Goal: Obtain resource: Download file/media

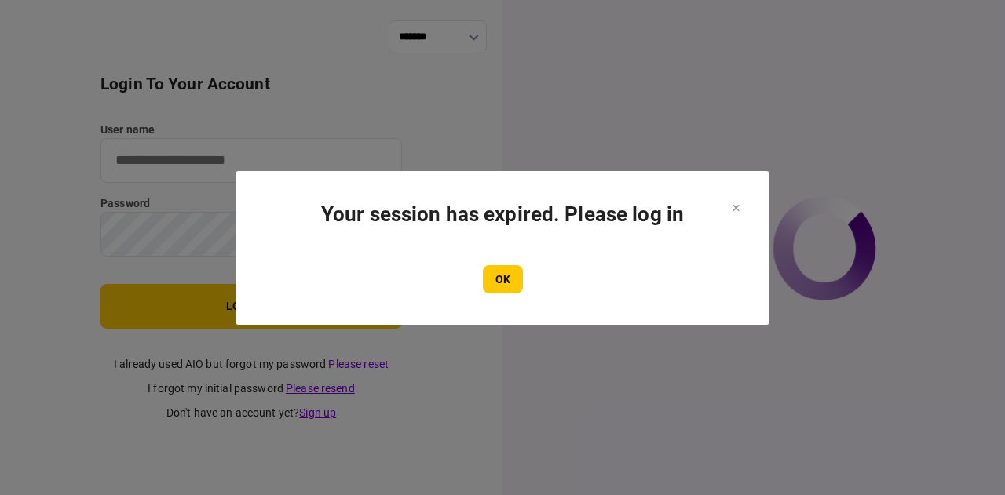
click at [25, 304] on div at bounding box center [502, 247] width 1005 height 495
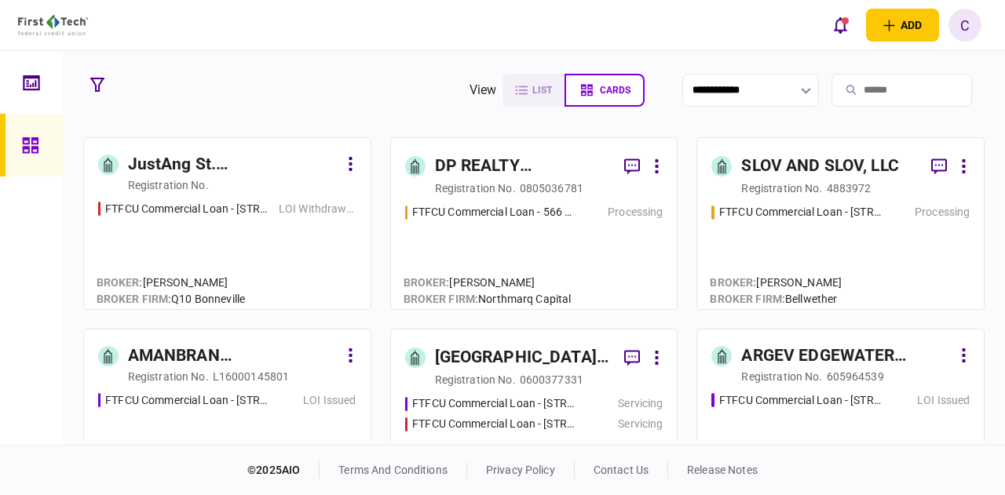
click at [818, 348] on div "ARGEV EDGEWATER HOLDINGS LLC" at bounding box center [846, 356] width 210 height 25
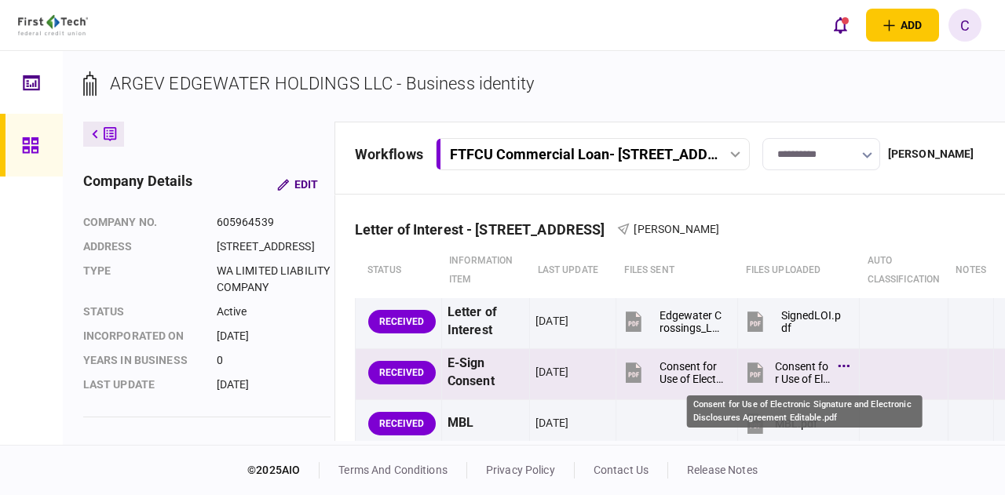
click at [794, 377] on div "Consent for Use of Electronic Signature and Electronic Disclosures Agreement Ed…" at bounding box center [802, 372] width 55 height 25
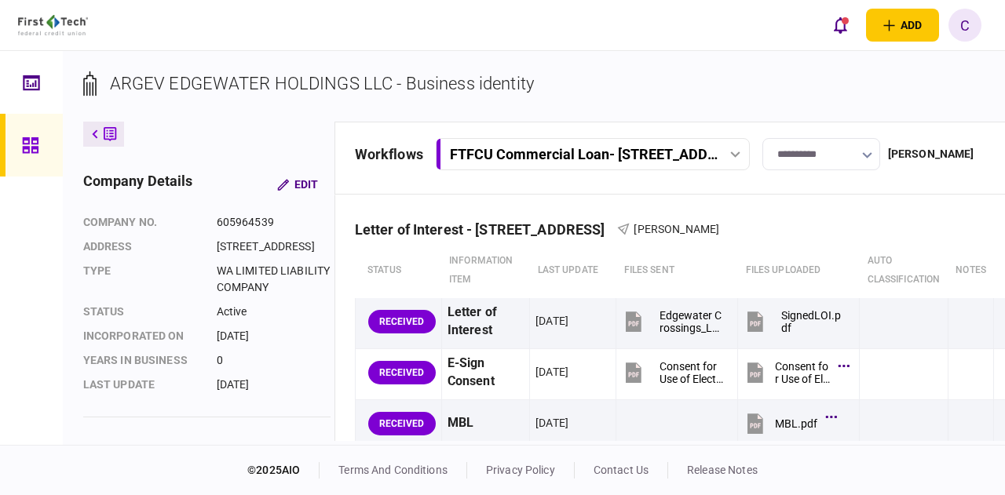
click at [971, 191] on div "**********" at bounding box center [694, 158] width 720 height 73
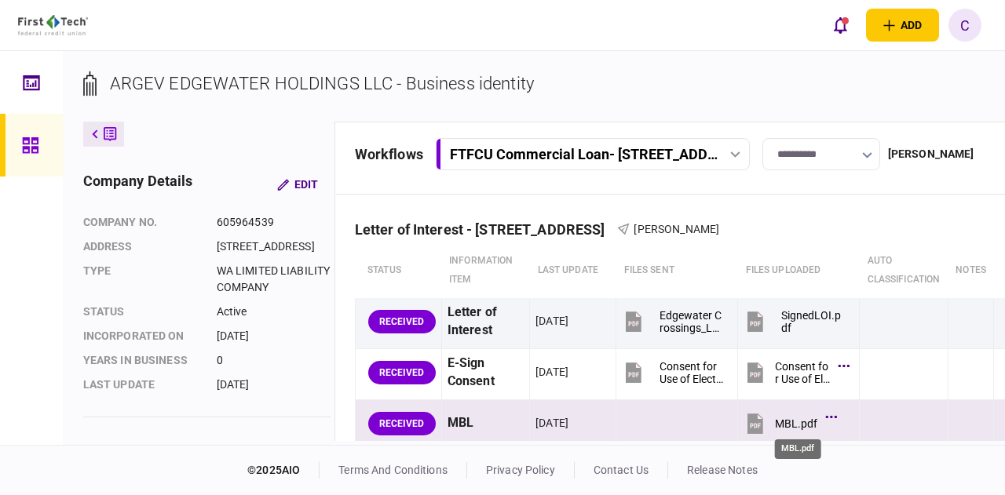
click at [789, 419] on div "MBL.pdf" at bounding box center [796, 424] width 42 height 13
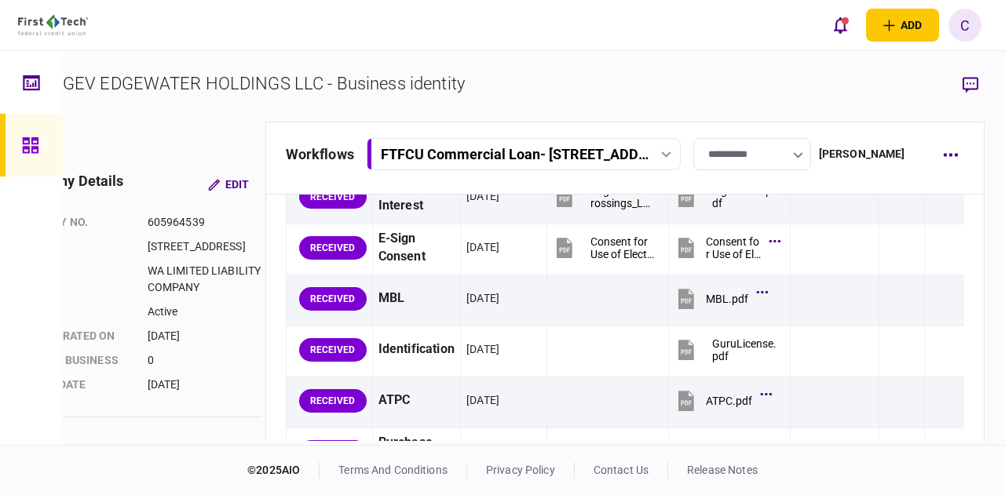
scroll to position [183, 0]
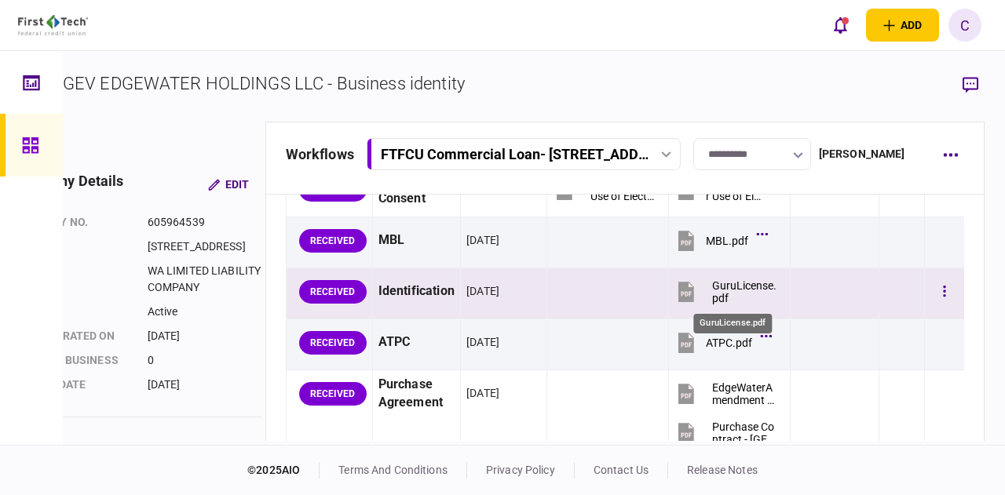
click at [715, 279] on div "GuruLicense.pdf" at bounding box center [744, 291] width 64 height 25
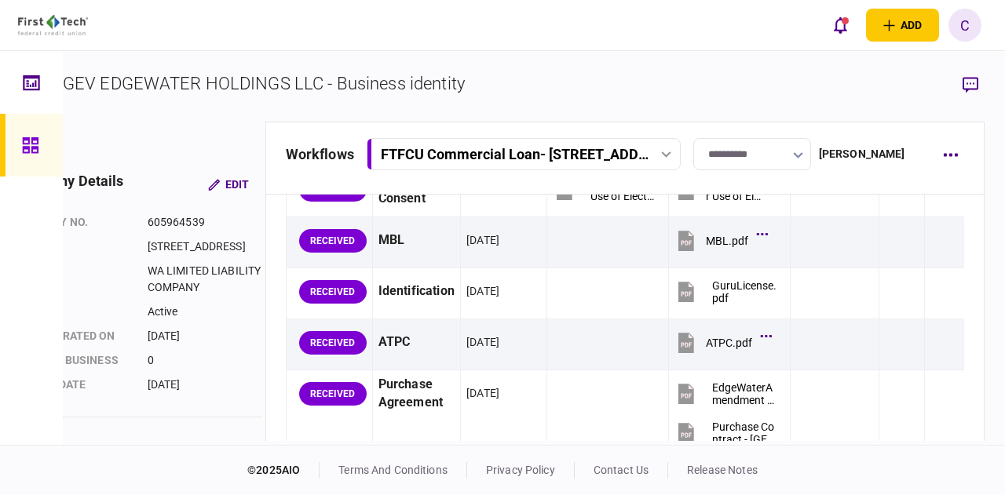
scroll to position [181, 0]
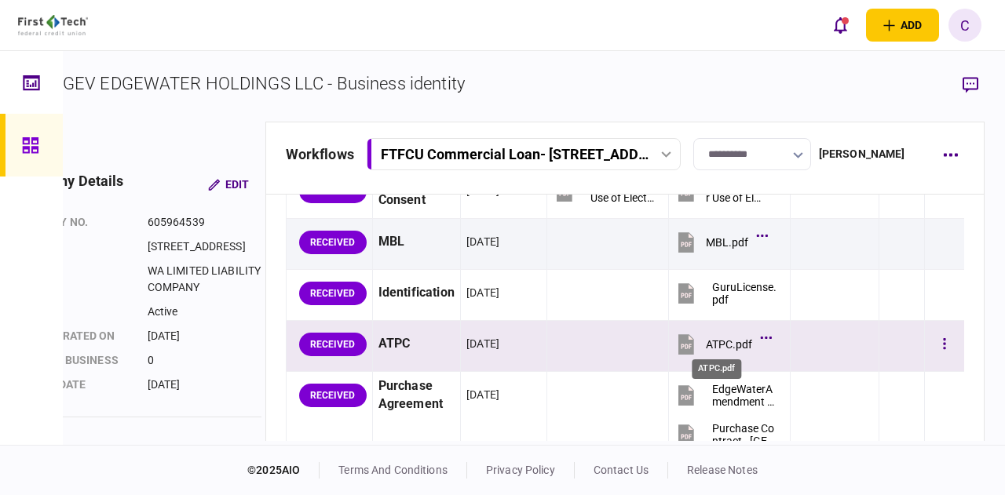
click at [729, 341] on div "ATPC.pdf" at bounding box center [729, 344] width 46 height 13
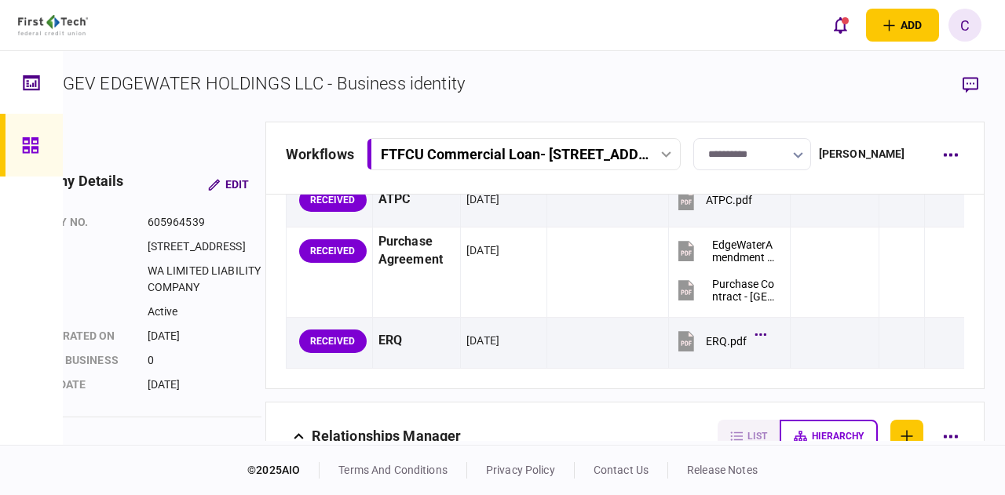
scroll to position [333, 0]
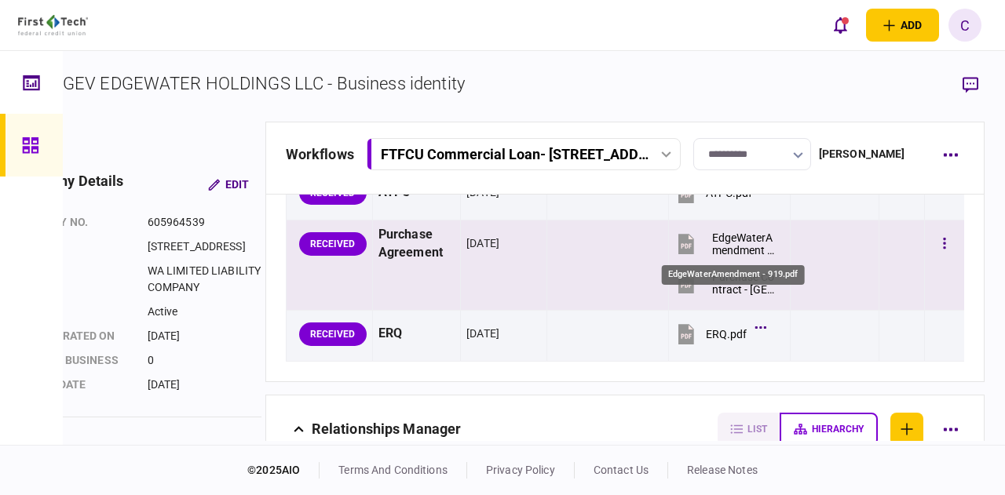
click at [726, 241] on div "EdgeWaterAmendment - 919.pdf" at bounding box center [744, 244] width 64 height 25
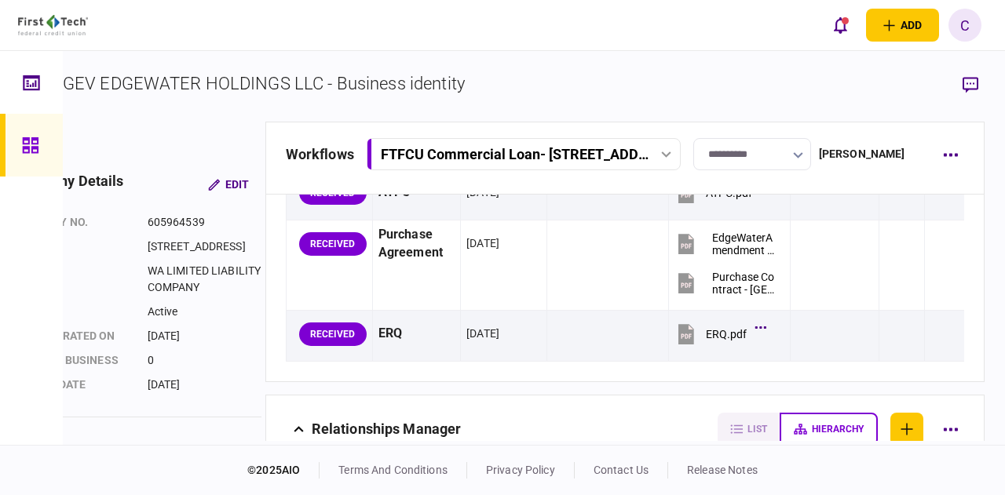
scroll to position [331, 0]
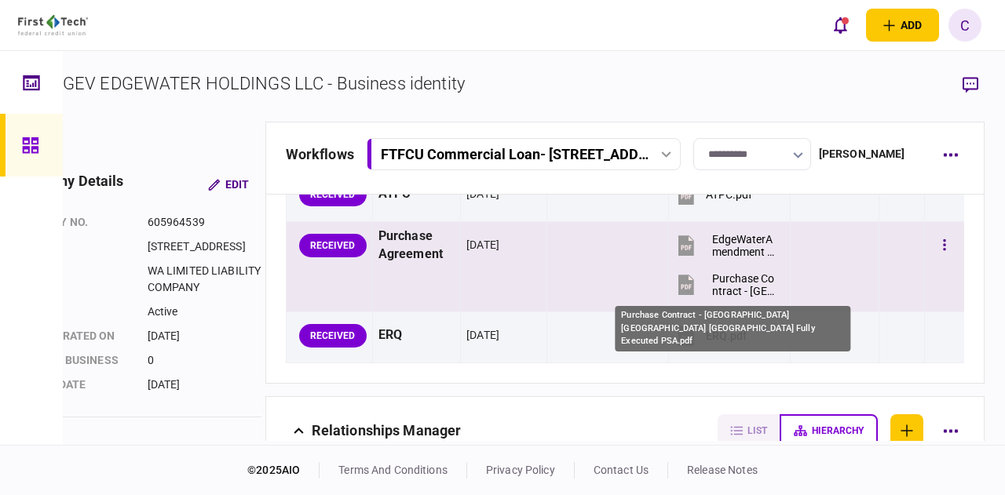
click at [730, 291] on div "Purchase Contract - [GEOGRAPHIC_DATA] [GEOGRAPHIC_DATA] [GEOGRAPHIC_DATA] Fully…" at bounding box center [744, 284] width 64 height 25
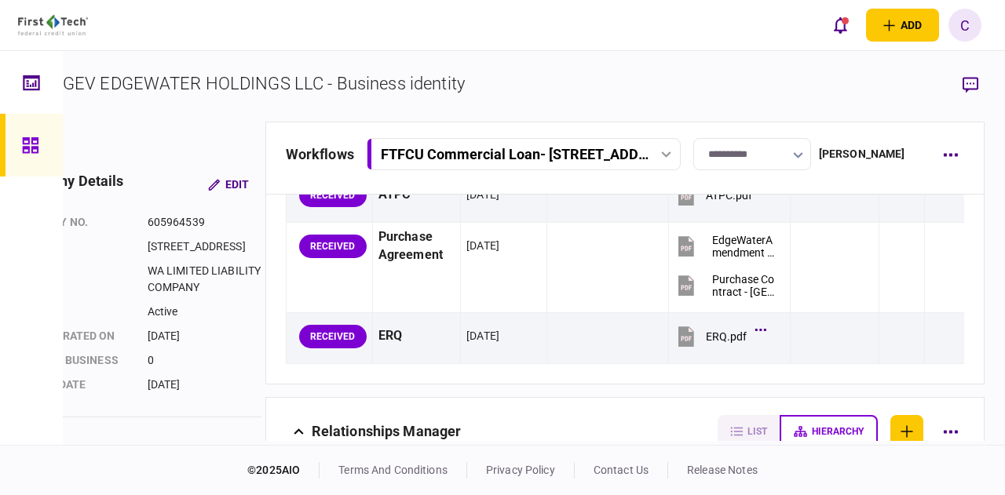
scroll to position [355, 0]
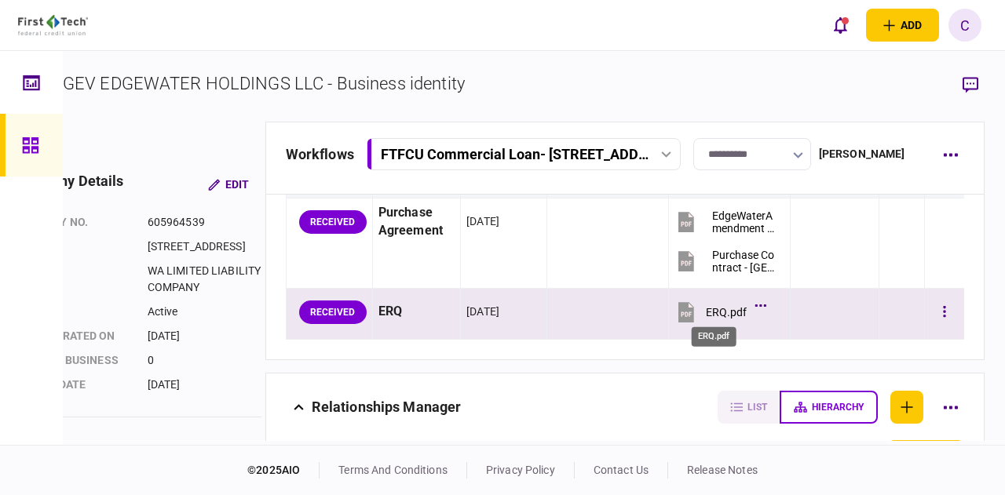
click at [706, 308] on div "ERQ.pdf" at bounding box center [726, 312] width 41 height 13
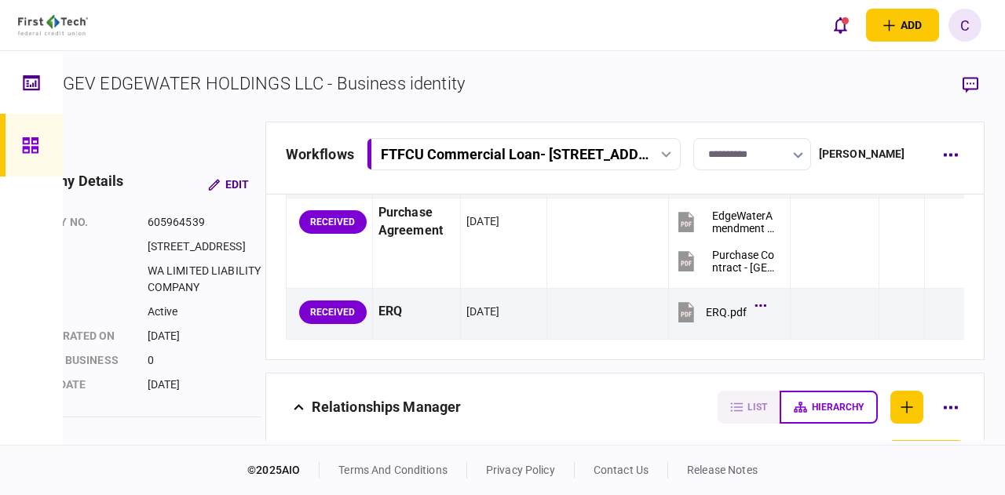
scroll to position [353, 0]
